Goal: Navigation & Orientation: Find specific page/section

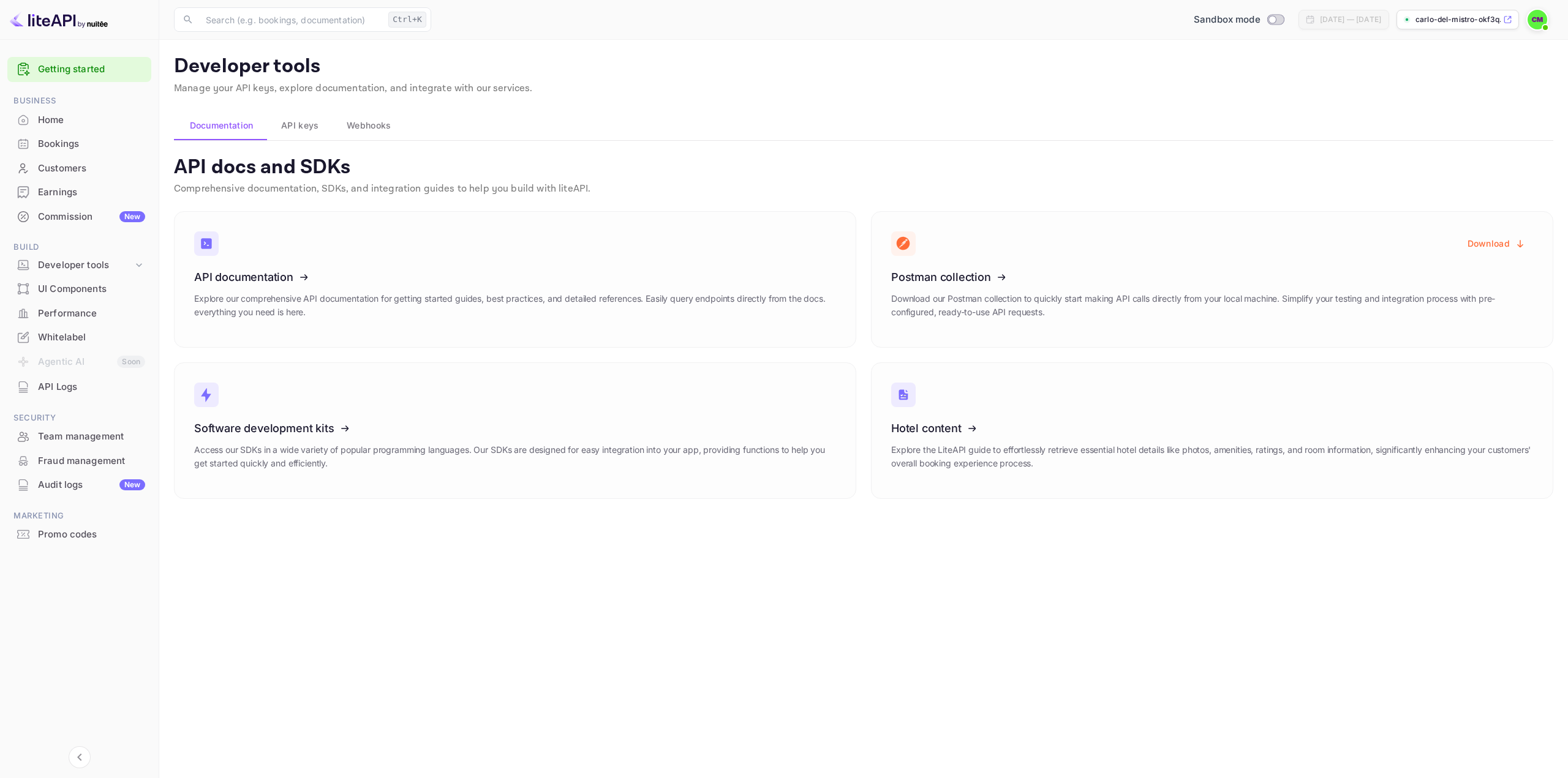
click at [319, 121] on span "API keys" at bounding box center [300, 125] width 37 height 15
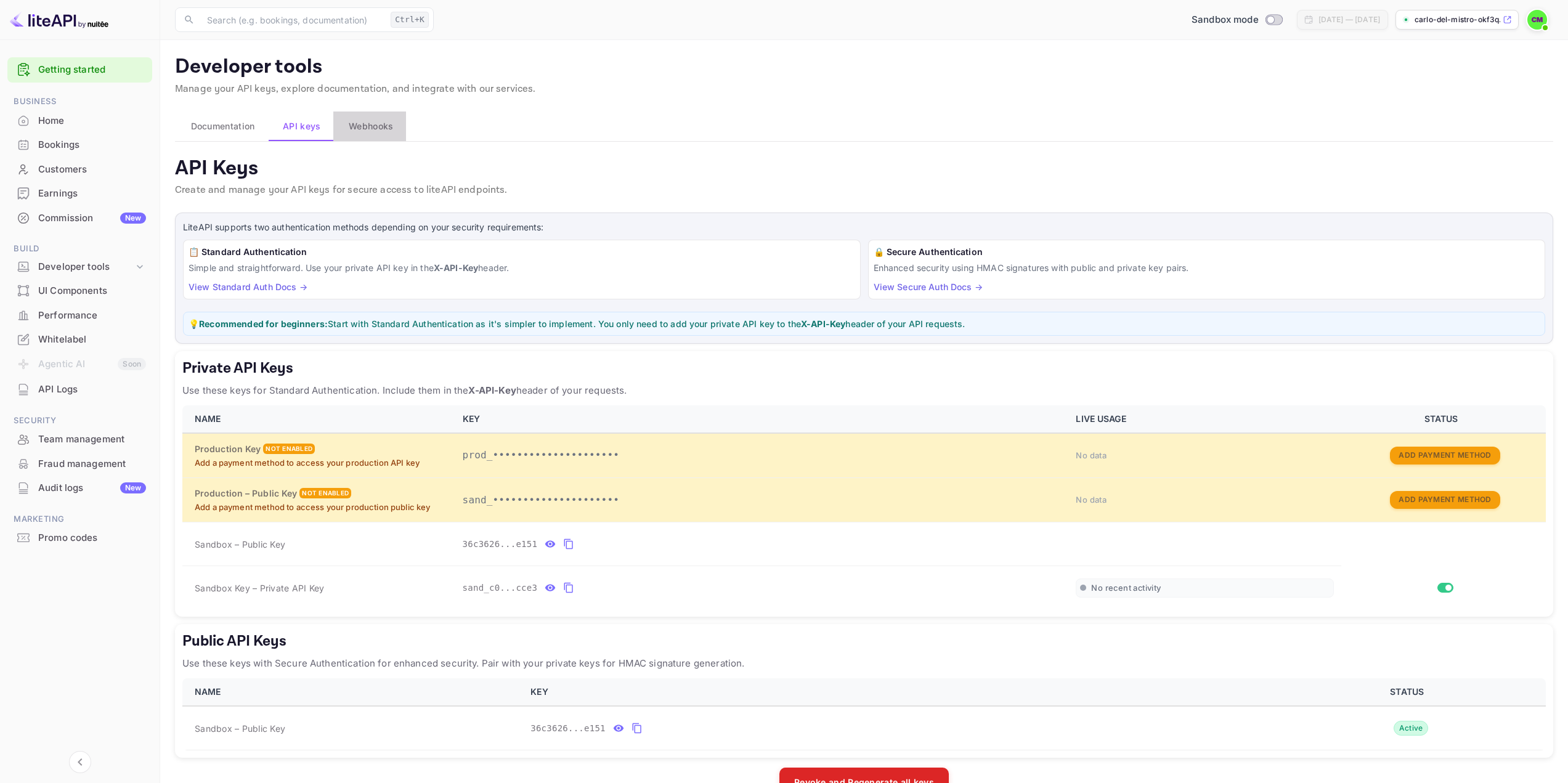
click at [376, 128] on span "Webhooks" at bounding box center [371, 126] width 44 height 15
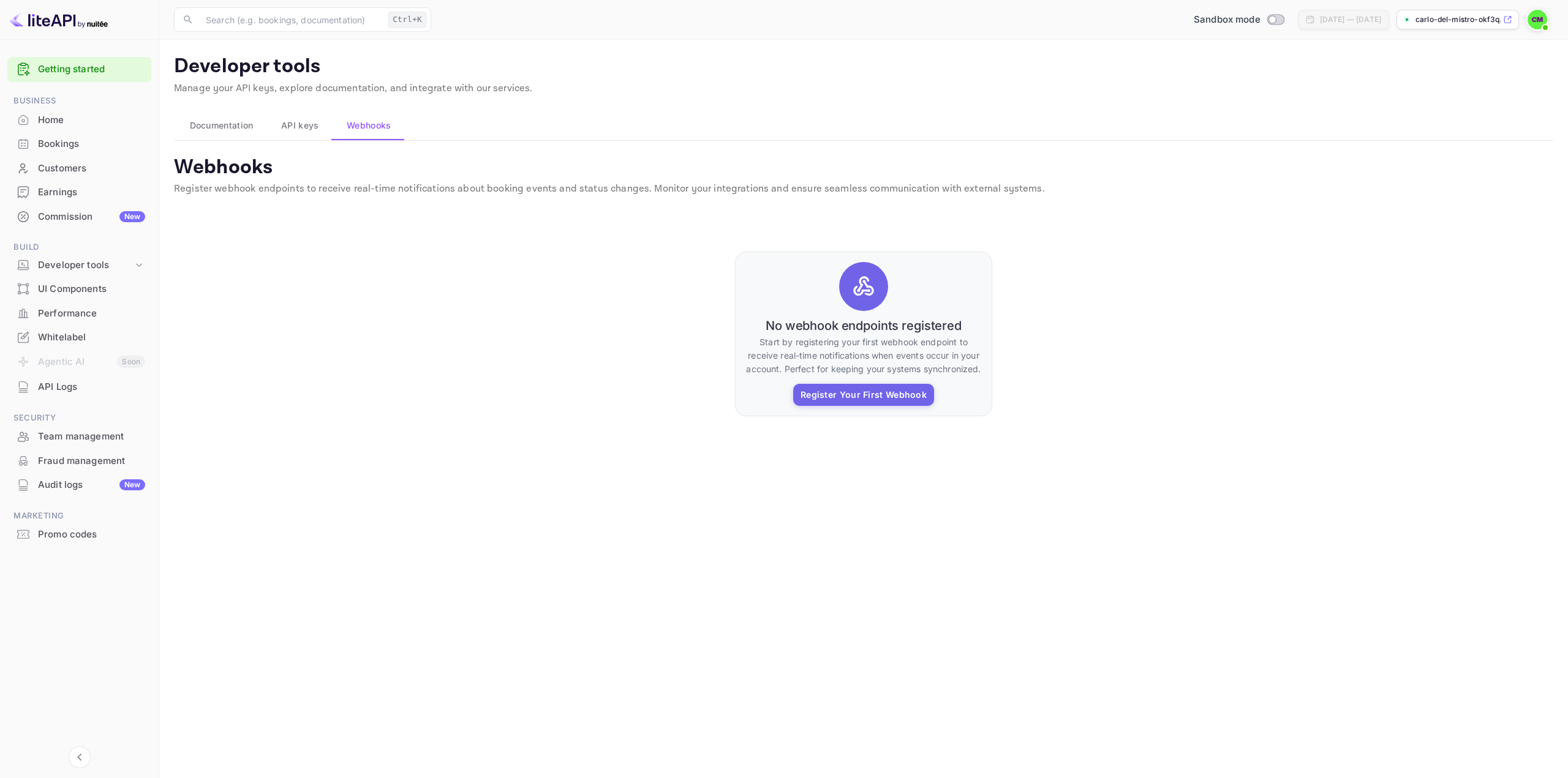
click at [302, 127] on span "API keys" at bounding box center [300, 125] width 37 height 15
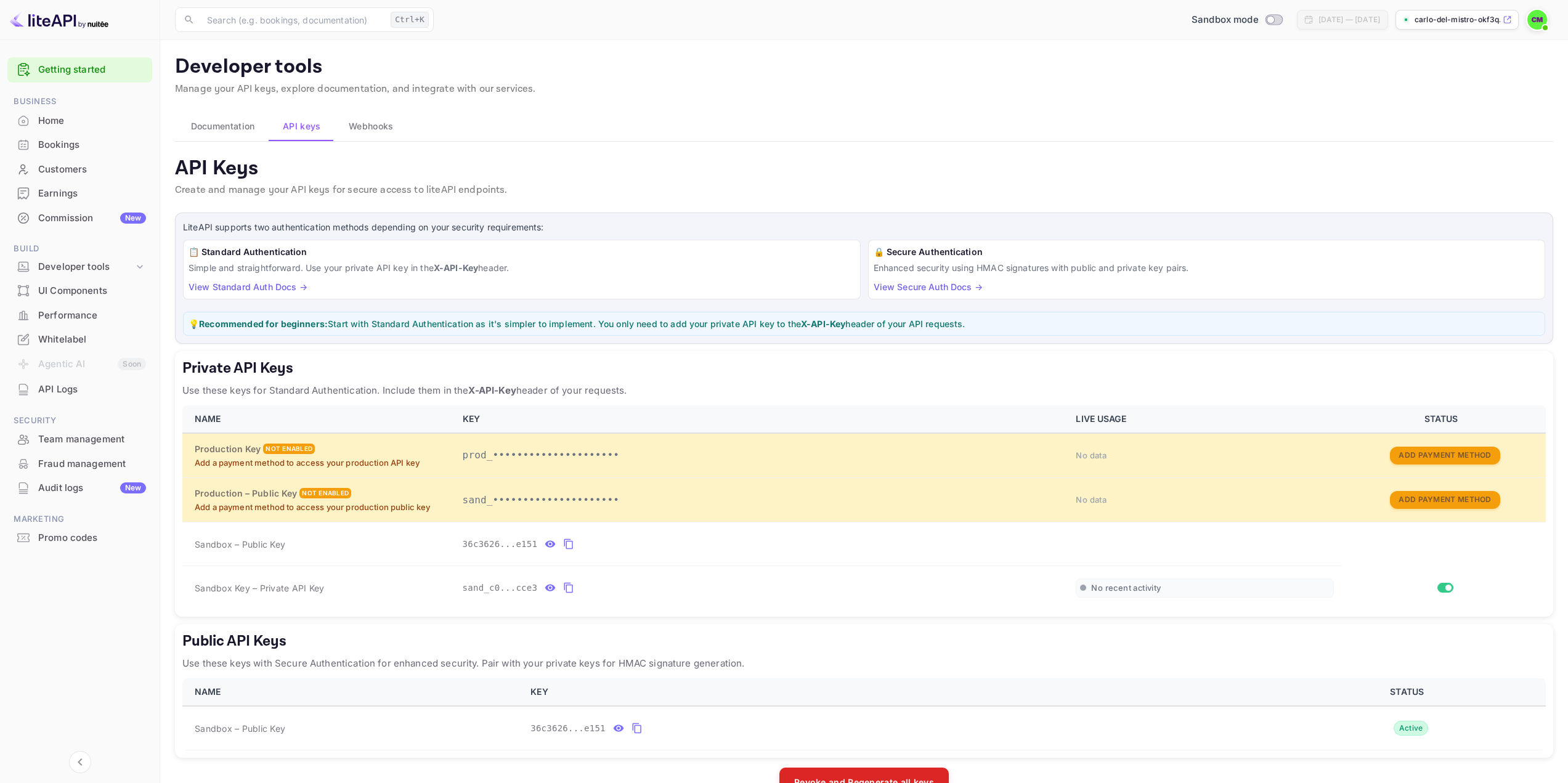
click at [238, 123] on span "Documentation" at bounding box center [223, 126] width 64 height 15
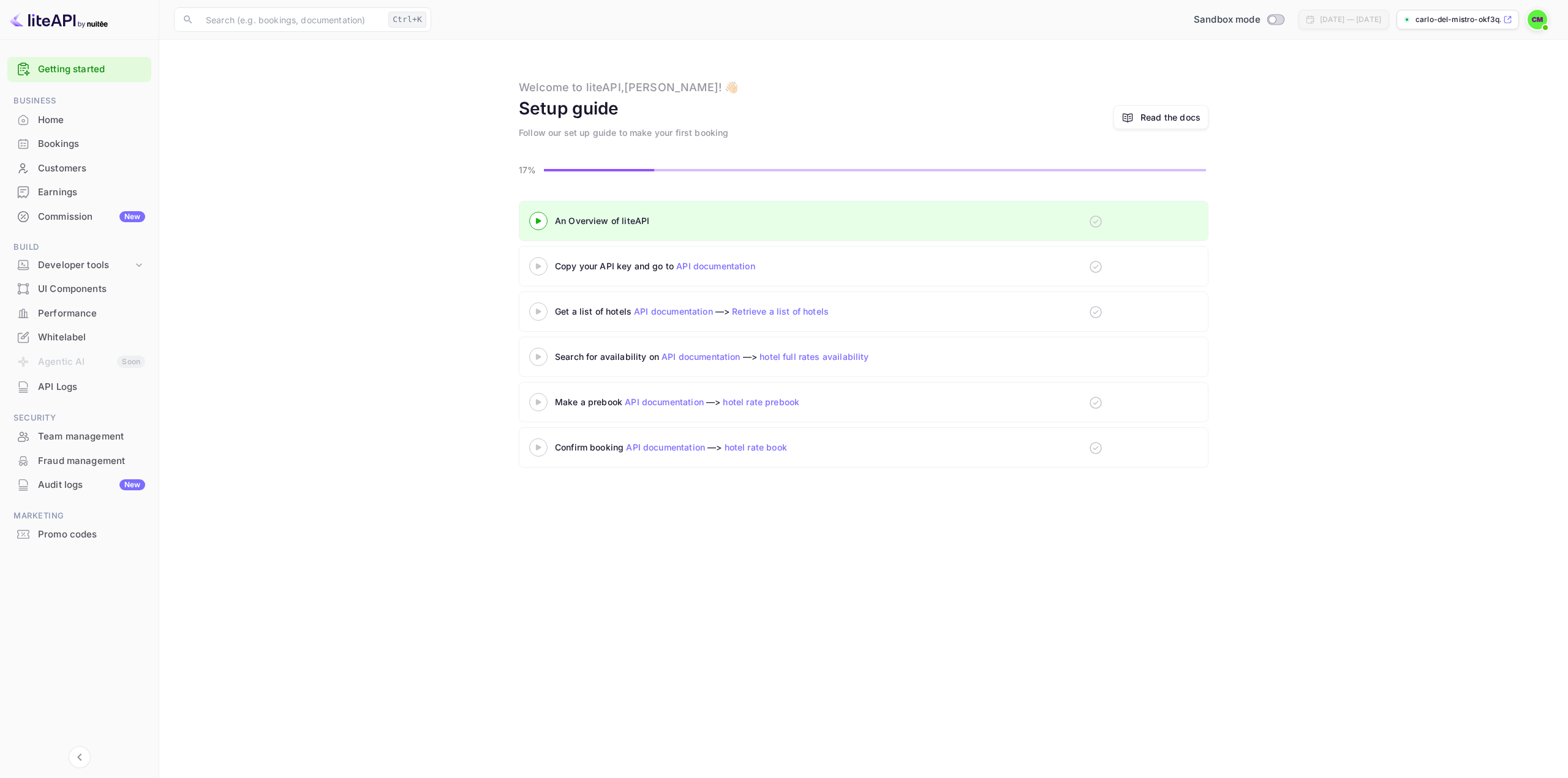
click at [1327, 279] on div "An Overview of liteAPI Copy your API key and go to API documentation Get a list…" at bounding box center [863, 337] width 1380 height 272
